Goal: Information Seeking & Learning: Learn about a topic

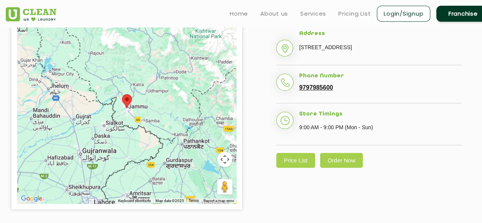
scroll to position [191, 0]
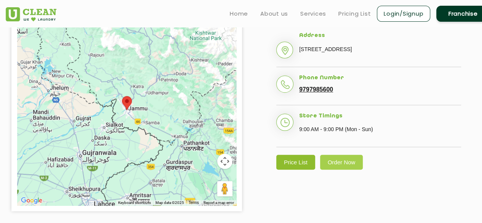
click at [298, 170] on link "Price List" at bounding box center [295, 162] width 39 height 15
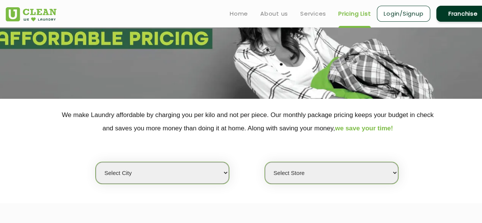
scroll to position [77, 0]
click at [213, 169] on select "Select city [GEOGRAPHIC_DATA] [GEOGRAPHIC_DATA] [GEOGRAPHIC_DATA] [GEOGRAPHIC_D…" at bounding box center [162, 173] width 133 height 22
select select "68"
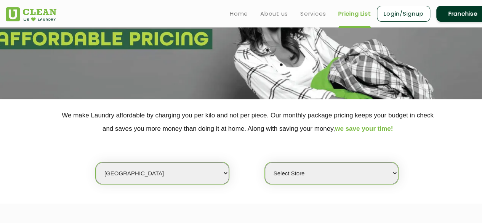
click at [96, 162] on select "Select city [GEOGRAPHIC_DATA] [GEOGRAPHIC_DATA] [GEOGRAPHIC_DATA] [GEOGRAPHIC_D…" at bounding box center [162, 173] width 133 height 22
click at [305, 175] on select "Select Store [PERSON_NAME][GEOGRAPHIC_DATA] UClean Talab Tillo UClean Janipur U…" at bounding box center [331, 173] width 133 height 22
select select "432"
click at [265, 162] on select "Select Store [PERSON_NAME][GEOGRAPHIC_DATA] UClean Talab Tillo UClean Janipur U…" at bounding box center [331, 173] width 133 height 22
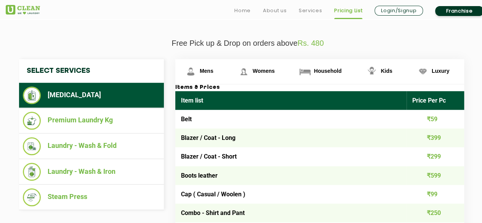
scroll to position [262, 0]
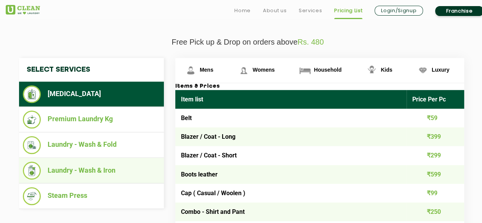
click at [88, 170] on li "Laundry - Wash & Iron" at bounding box center [91, 171] width 137 height 18
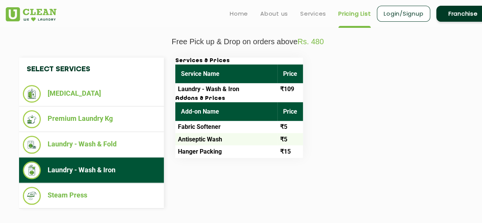
scroll to position [263, 0]
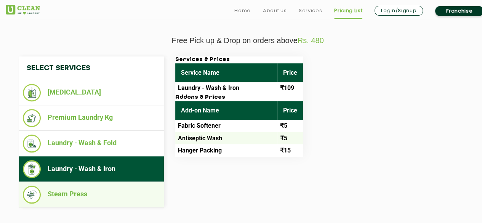
click at [70, 193] on li "Steam Press" at bounding box center [91, 195] width 137 height 18
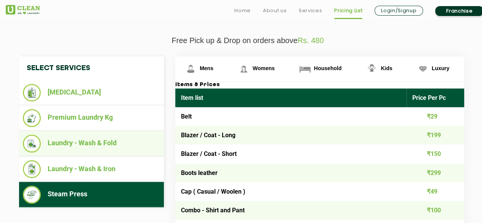
click at [88, 142] on li "Laundry - Wash & Fold" at bounding box center [91, 144] width 137 height 18
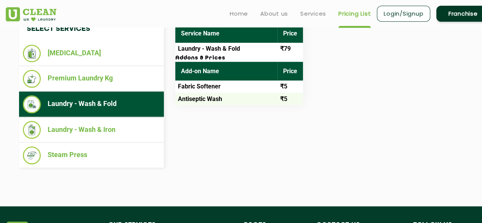
scroll to position [303, 0]
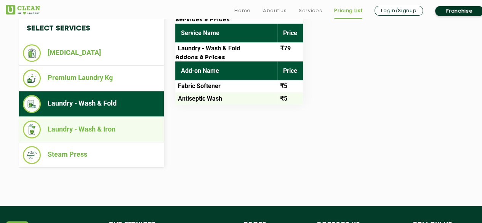
click at [88, 127] on li "Laundry - Wash & Iron" at bounding box center [91, 129] width 137 height 18
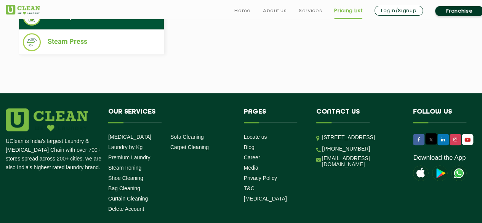
scroll to position [416, 0]
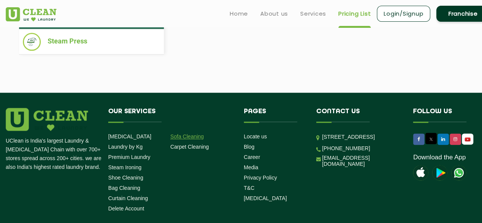
click at [194, 134] on link "Sofa Cleaning" at bounding box center [187, 136] width 34 height 6
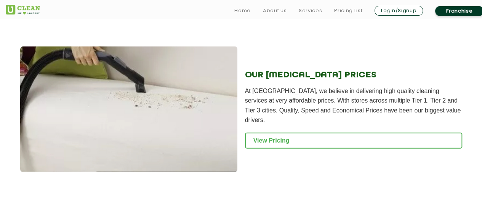
scroll to position [806, 0]
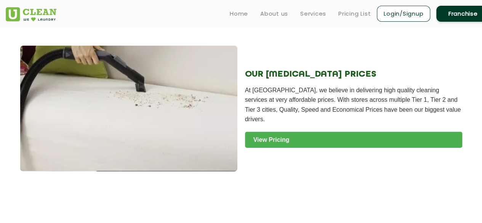
click at [269, 142] on link "View Pricing" at bounding box center [353, 140] width 217 height 16
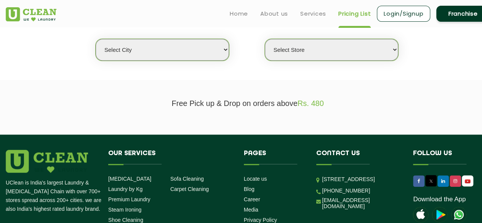
scroll to position [201, 0]
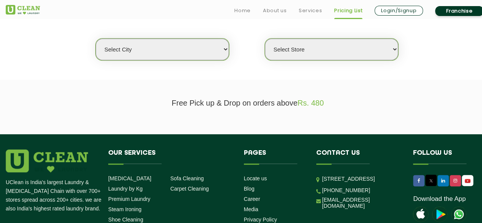
click at [214, 51] on select "Select city [GEOGRAPHIC_DATA] [GEOGRAPHIC_DATA] [GEOGRAPHIC_DATA] [GEOGRAPHIC_D…" at bounding box center [162, 49] width 133 height 22
select select "68"
click at [96, 38] on select "Select city [GEOGRAPHIC_DATA] [GEOGRAPHIC_DATA] [GEOGRAPHIC_DATA] [GEOGRAPHIC_D…" at bounding box center [162, 49] width 133 height 22
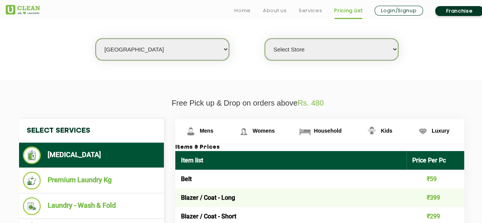
click at [376, 47] on select "Select Store [PERSON_NAME][GEOGRAPHIC_DATA] UClean Talab Tillo UClean Janipur U…" at bounding box center [331, 49] width 133 height 22
select select "432"
click at [265, 38] on select "Select Store [PERSON_NAME][GEOGRAPHIC_DATA] UClean Talab Tillo UClean Janipur U…" at bounding box center [331, 49] width 133 height 22
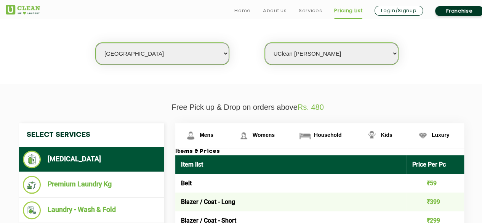
scroll to position [209, 0]
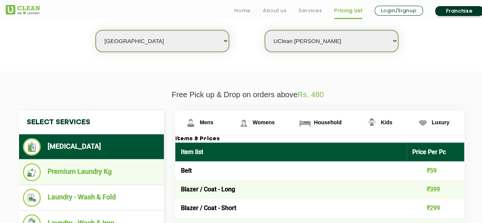
click at [91, 169] on li "Premium Laundry Kg" at bounding box center [91, 172] width 137 height 18
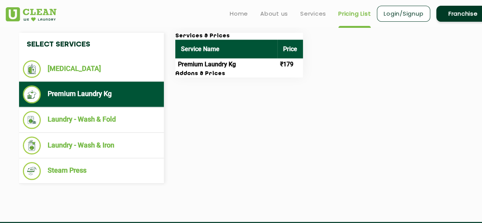
scroll to position [287, 0]
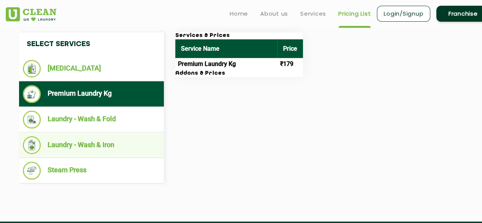
click at [101, 139] on li "Laundry - Wash & Iron" at bounding box center [91, 145] width 137 height 18
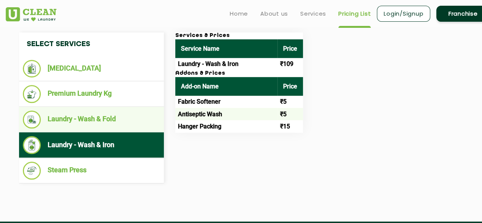
click at [104, 115] on li "Laundry - Wash & Fold" at bounding box center [91, 120] width 137 height 18
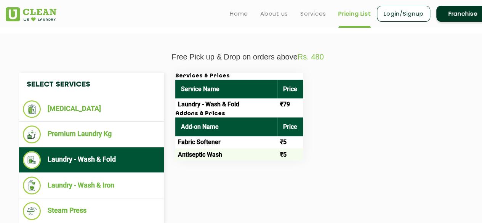
scroll to position [245, 0]
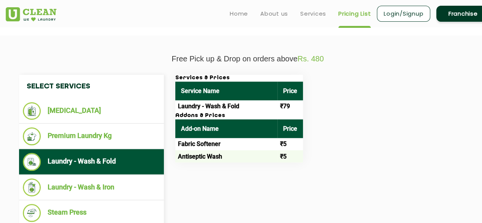
click at [393, 9] on link "Login/Signup" at bounding box center [403, 14] width 53 height 16
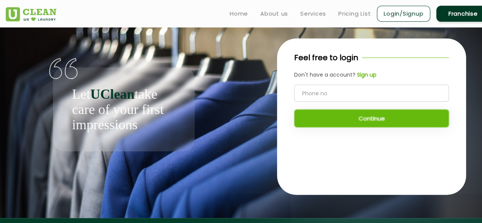
click at [326, 99] on input "tel" at bounding box center [371, 93] width 155 height 17
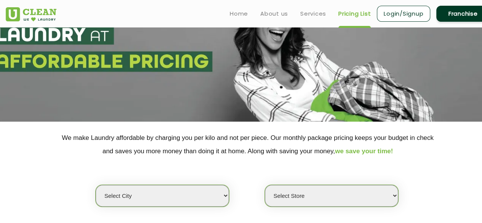
scroll to position [250, 0]
